Goal: Task Accomplishment & Management: Manage account settings

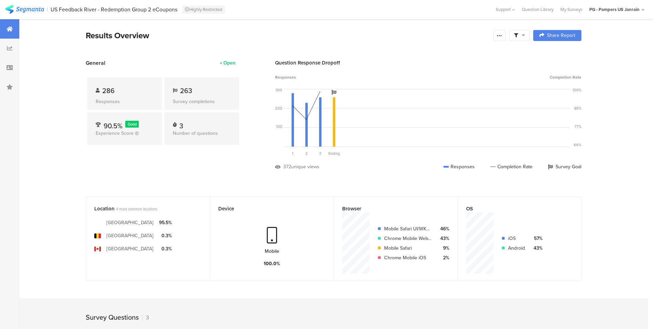
click at [171, 47] on section "Results Overview Confidence Level 95 % Preview survey Edit survey Export Result…" at bounding box center [333, 44] width 551 height 30
click at [499, 35] on div at bounding box center [500, 35] width 12 height 11
click at [459, 86] on link "Edit survey" at bounding box center [453, 89] width 110 height 15
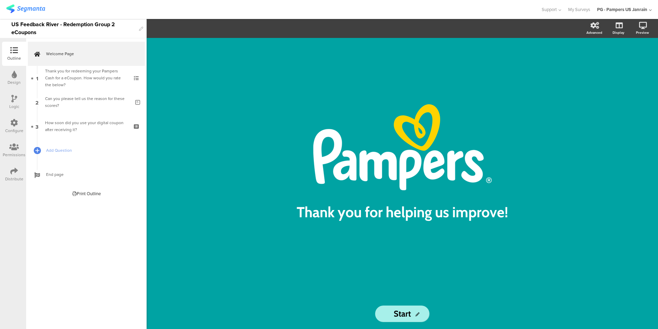
click at [14, 152] on div "Permissions" at bounding box center [14, 155] width 23 height 6
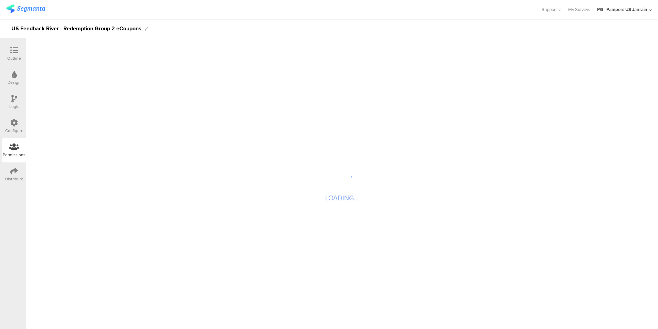
click at [13, 175] on div at bounding box center [14, 171] width 8 height 9
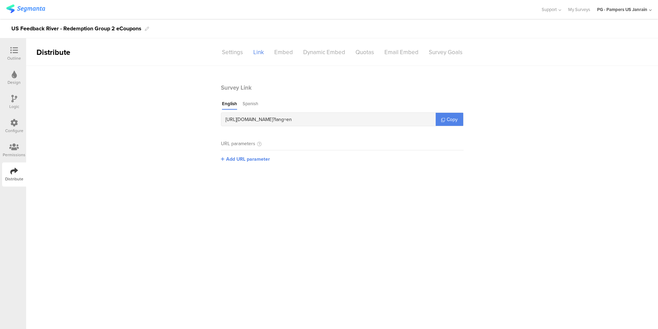
click at [12, 132] on div "Configure" at bounding box center [14, 130] width 18 height 6
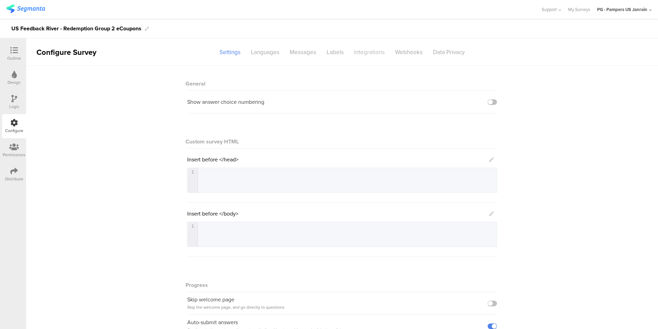
click at [366, 52] on div "Integrations" at bounding box center [369, 52] width 41 height 12
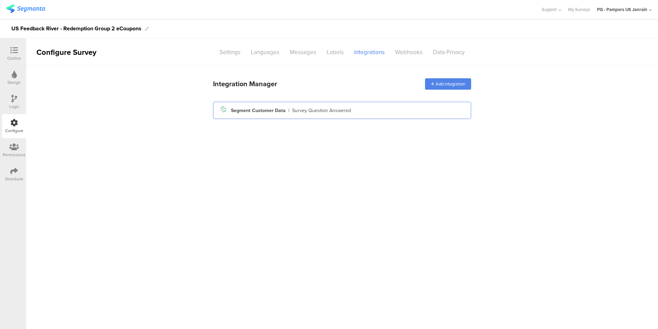
click at [349, 108] on div "Survey Question Answered" at bounding box center [321, 110] width 59 height 7
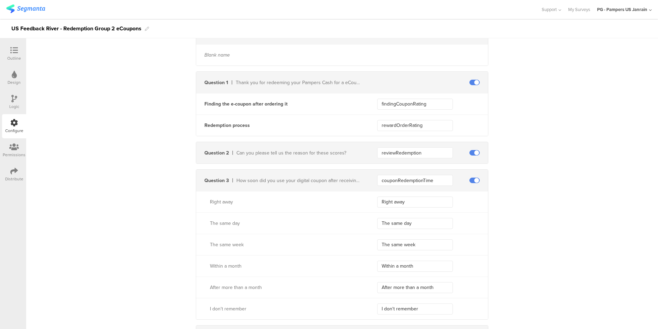
scroll to position [254, 0]
